Goal: Information Seeking & Learning: Learn about a topic

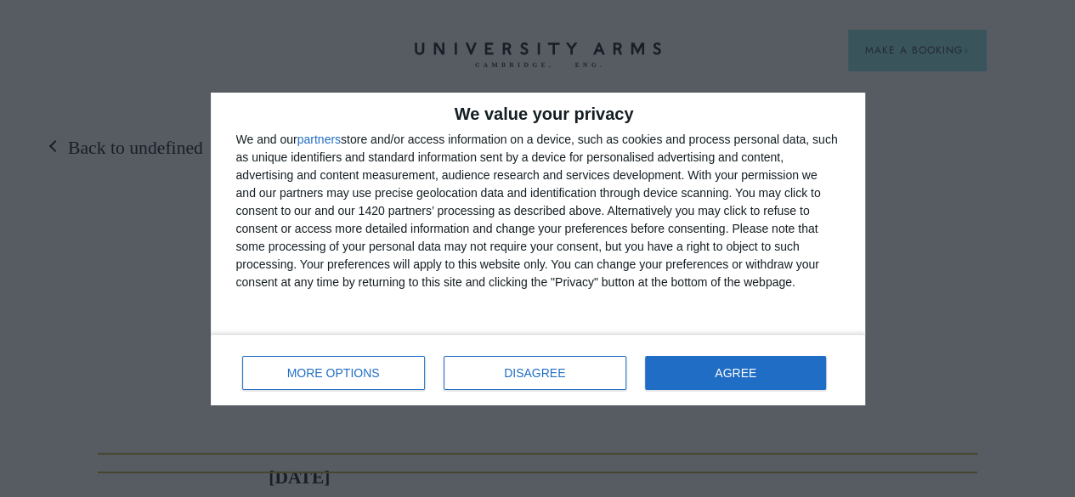
scroll to position [8304, 0]
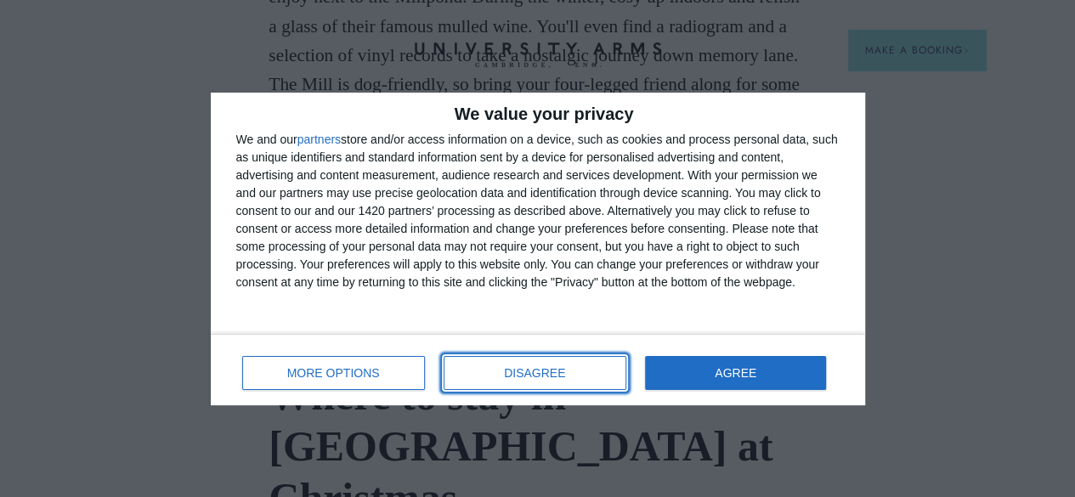
click at [566, 361] on button "DISAGREE" at bounding box center [534, 373] width 183 height 34
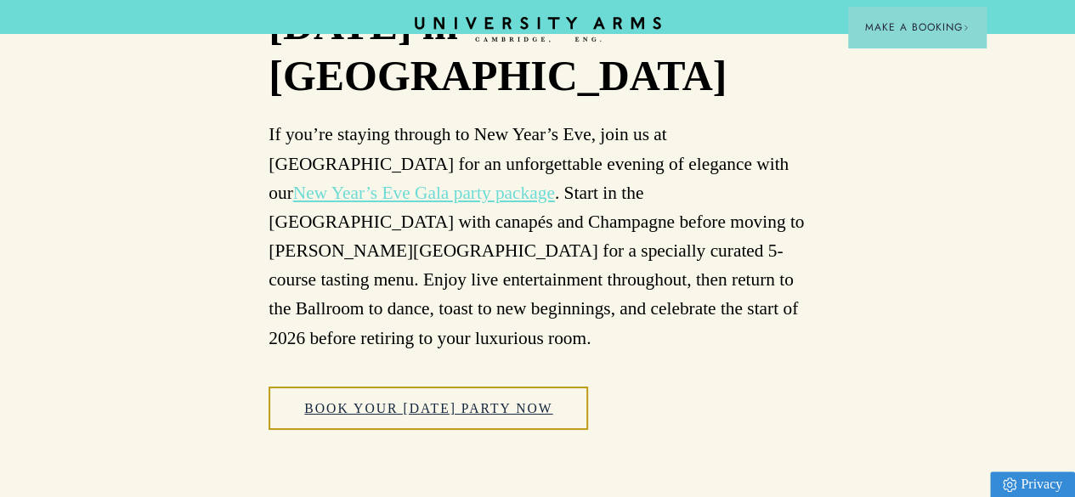
scroll to position [9494, 0]
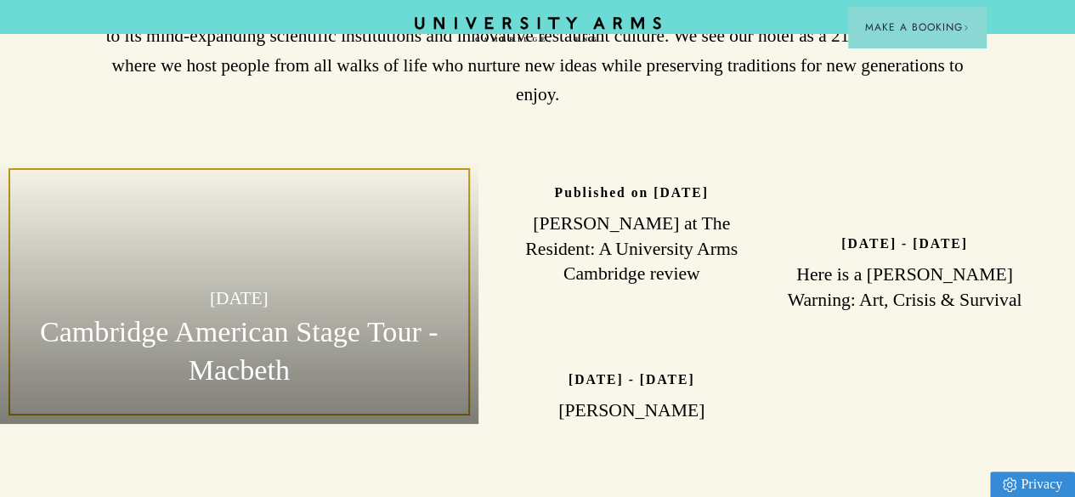
scroll to position [2973, 0]
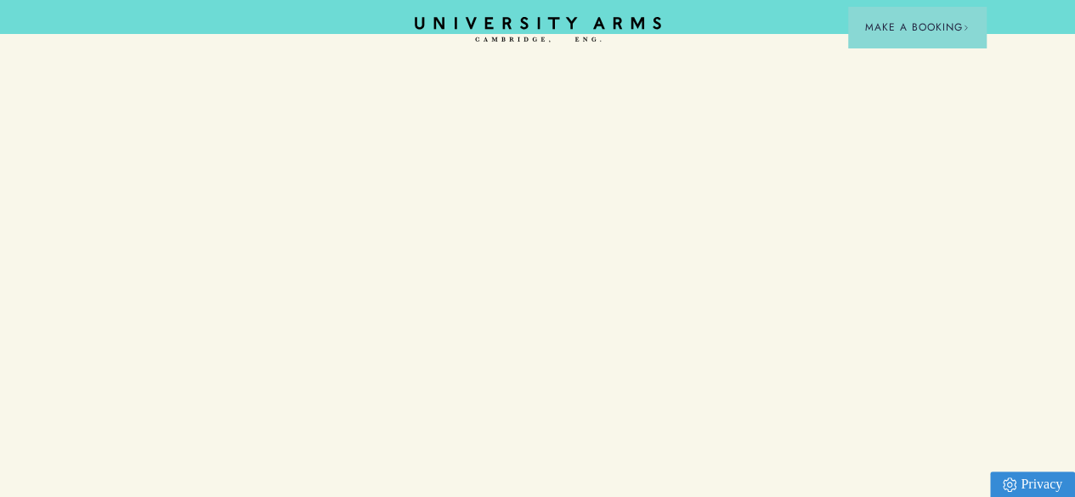
scroll to position [9494, 0]
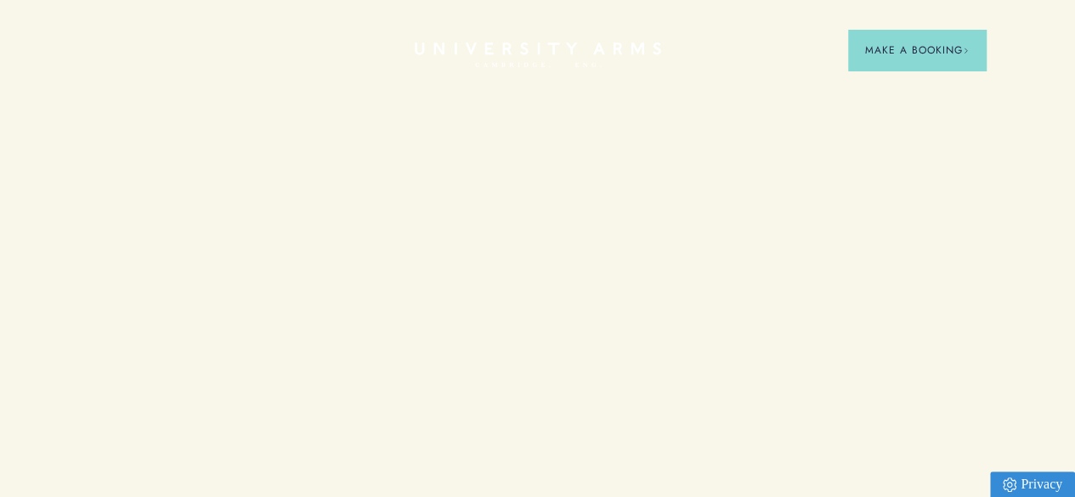
scroll to position [9494, 0]
